Goal: Information Seeking & Learning: Learn about a topic

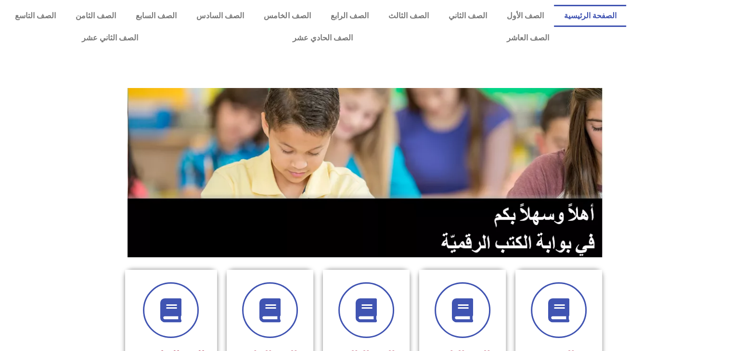
click at [616, 230] on section at bounding box center [366, 173] width 732 height 184
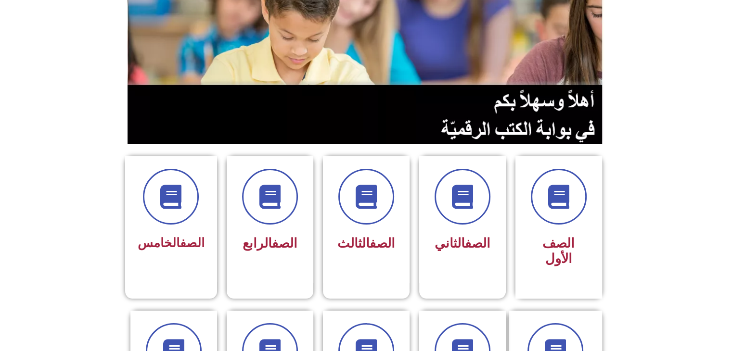
scroll to position [116, 0]
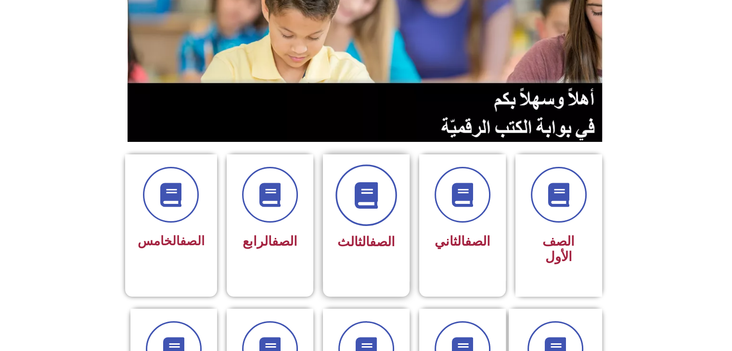
click at [360, 218] on span at bounding box center [366, 196] width 62 height 62
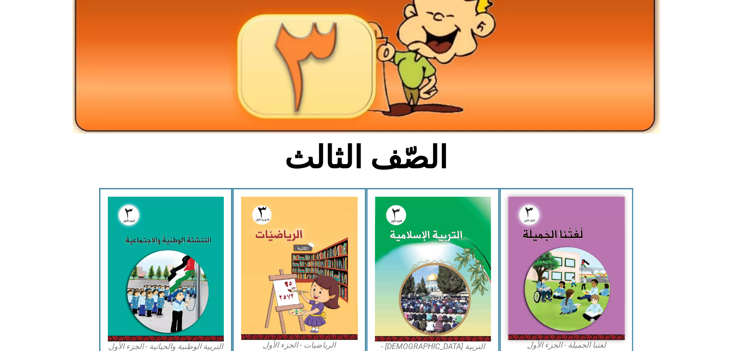
scroll to position [154, 0]
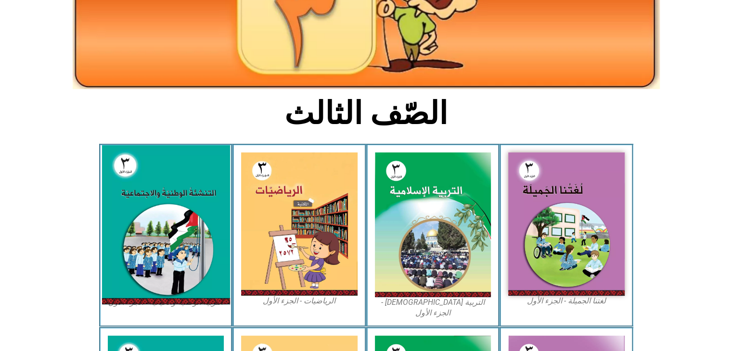
click at [148, 268] on img at bounding box center [166, 224] width 128 height 159
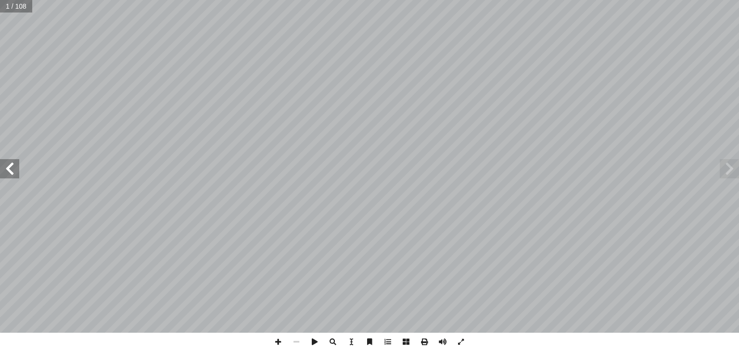
click at [10, 172] on span at bounding box center [9, 168] width 19 height 19
click at [730, 168] on span at bounding box center [729, 168] width 19 height 19
click at [12, 174] on span at bounding box center [9, 168] width 19 height 19
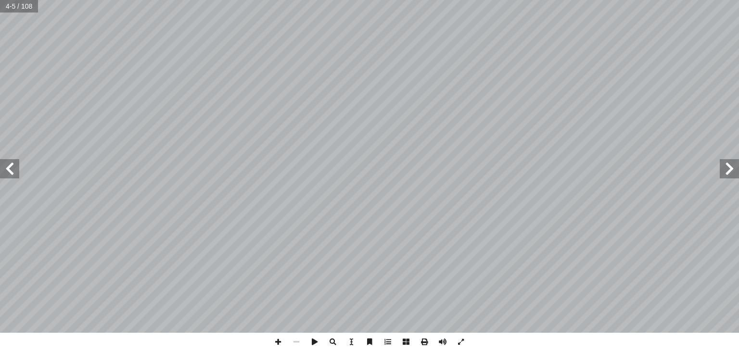
click at [12, 174] on span at bounding box center [9, 168] width 19 height 19
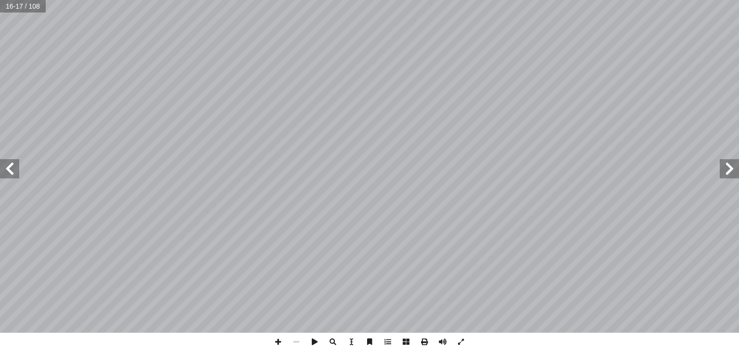
click at [726, 175] on span at bounding box center [729, 168] width 19 height 19
click at [11, 167] on span at bounding box center [9, 168] width 19 height 19
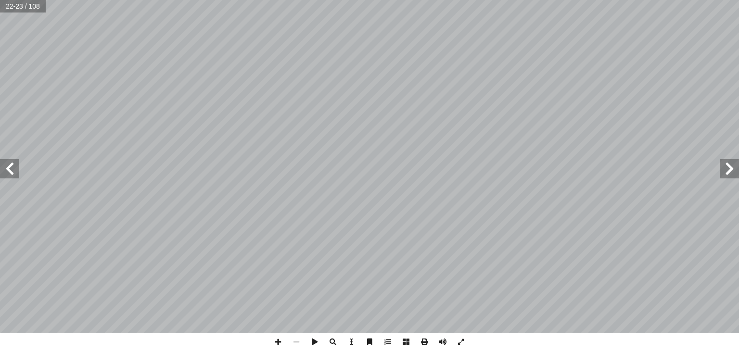
click at [11, 167] on span at bounding box center [9, 168] width 19 height 19
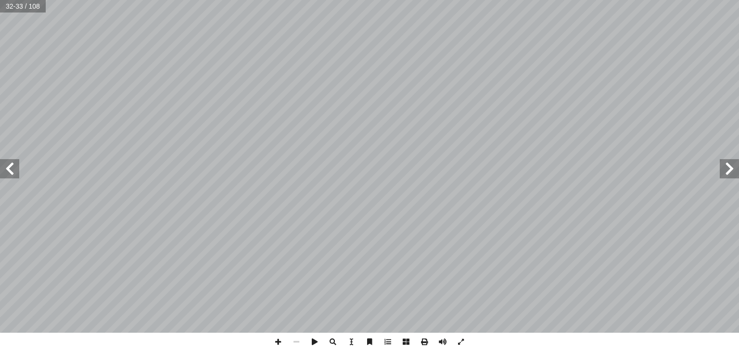
click at [11, 167] on span at bounding box center [9, 168] width 19 height 19
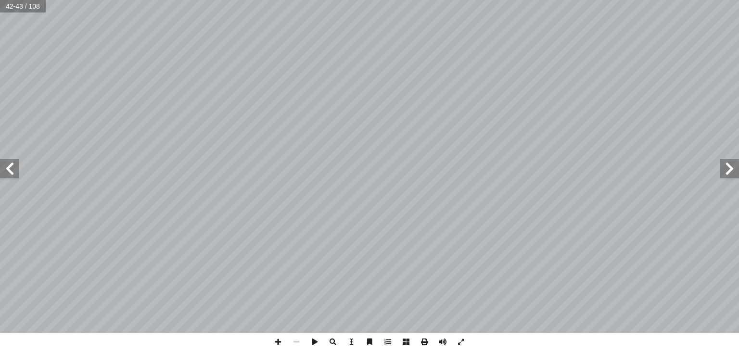
click at [11, 167] on span at bounding box center [9, 168] width 19 height 19
click at [726, 172] on span at bounding box center [729, 168] width 19 height 19
click at [13, 172] on span at bounding box center [9, 168] width 19 height 19
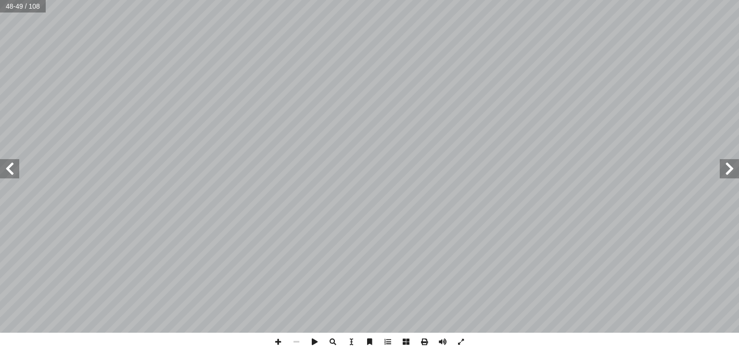
click at [13, 172] on span at bounding box center [9, 168] width 19 height 19
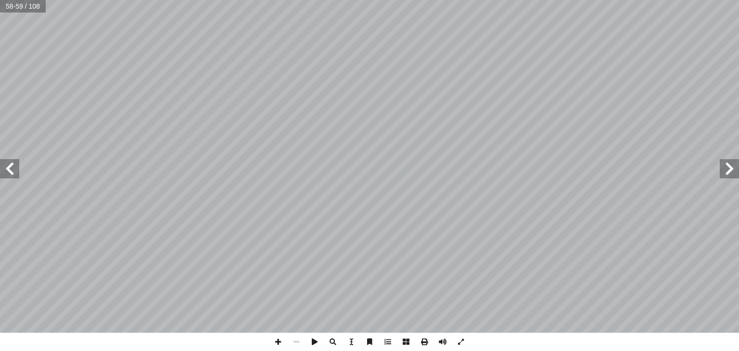
click at [13, 172] on span at bounding box center [9, 168] width 19 height 19
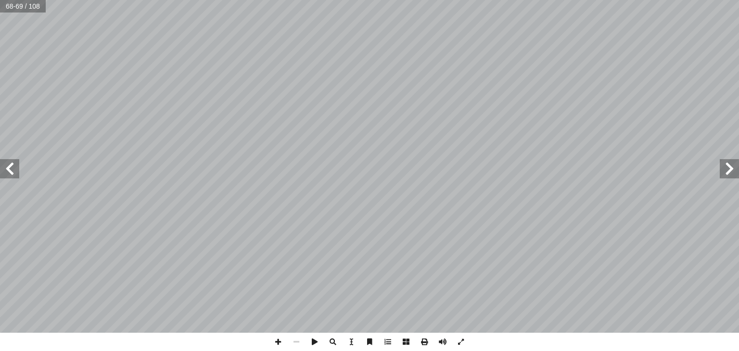
click at [13, 172] on span at bounding box center [9, 168] width 19 height 19
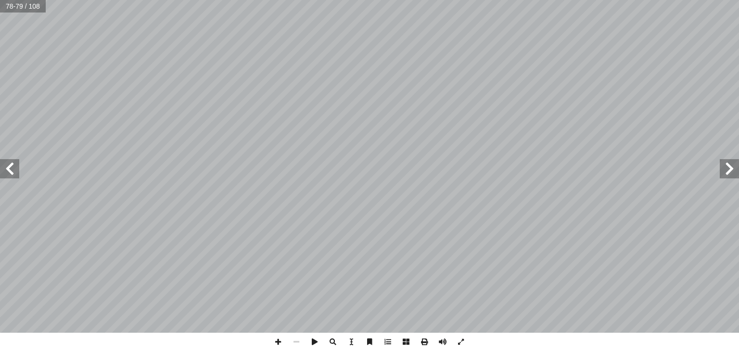
click at [13, 172] on span at bounding box center [9, 168] width 19 height 19
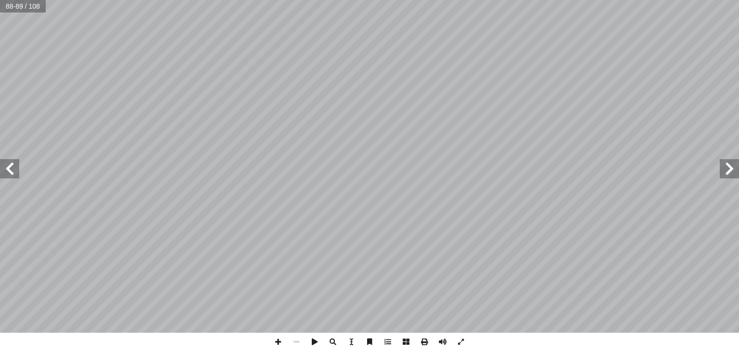
click at [13, 172] on span at bounding box center [9, 168] width 19 height 19
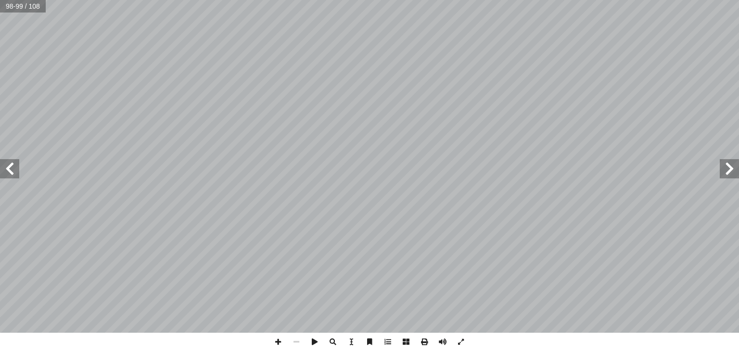
click at [13, 172] on span at bounding box center [9, 168] width 19 height 19
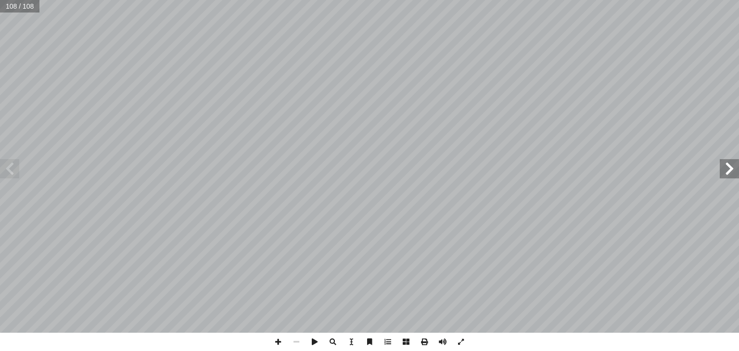
click at [13, 172] on span at bounding box center [9, 168] width 19 height 19
